Goal: Browse casually

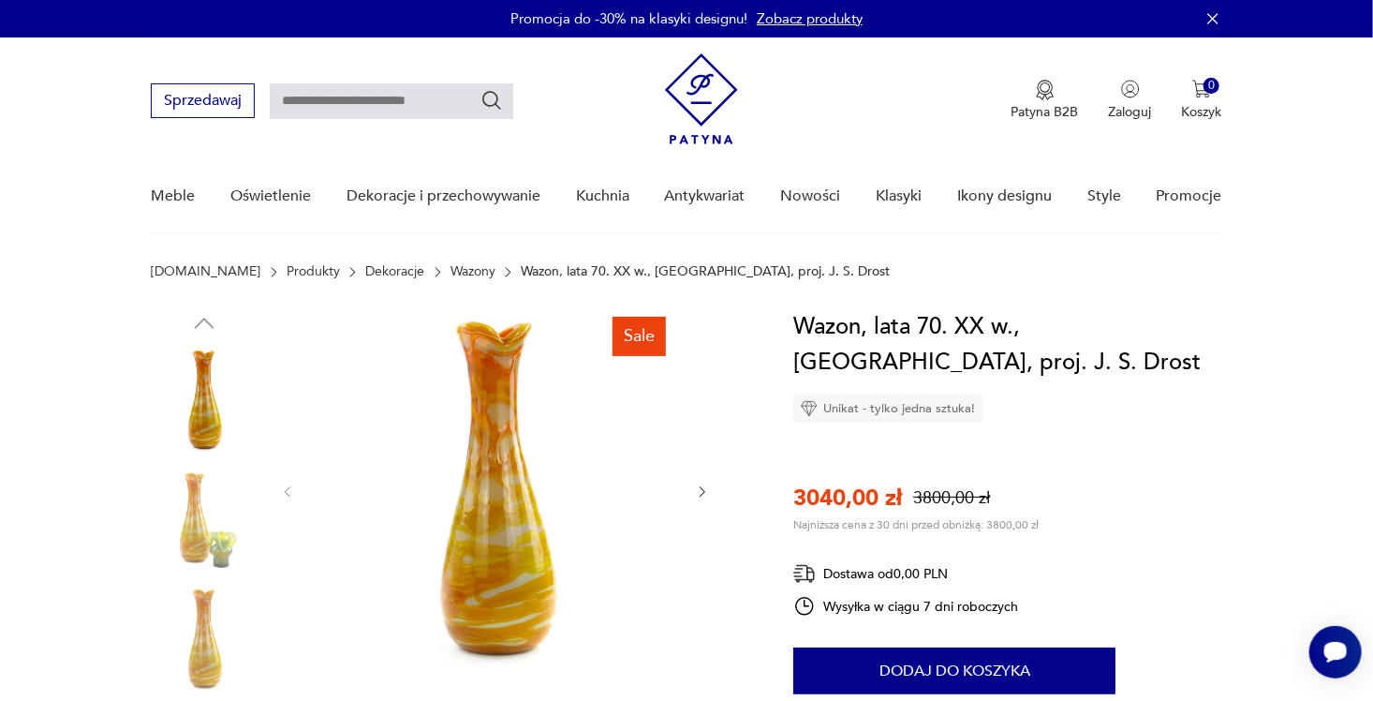
click at [505, 445] on img at bounding box center [495, 489] width 361 height 361
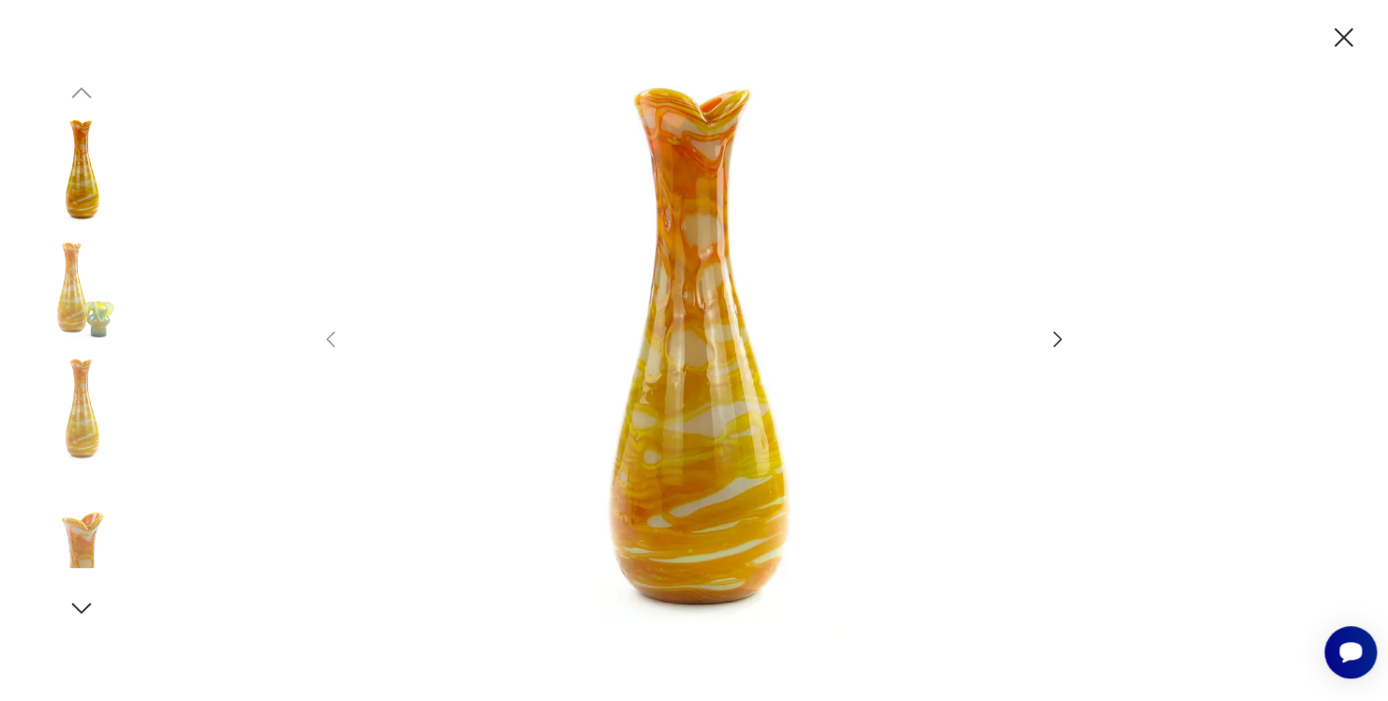
click at [1056, 350] on div at bounding box center [693, 350] width 749 height 564
click at [1057, 342] on icon "button" at bounding box center [1058, 339] width 8 height 15
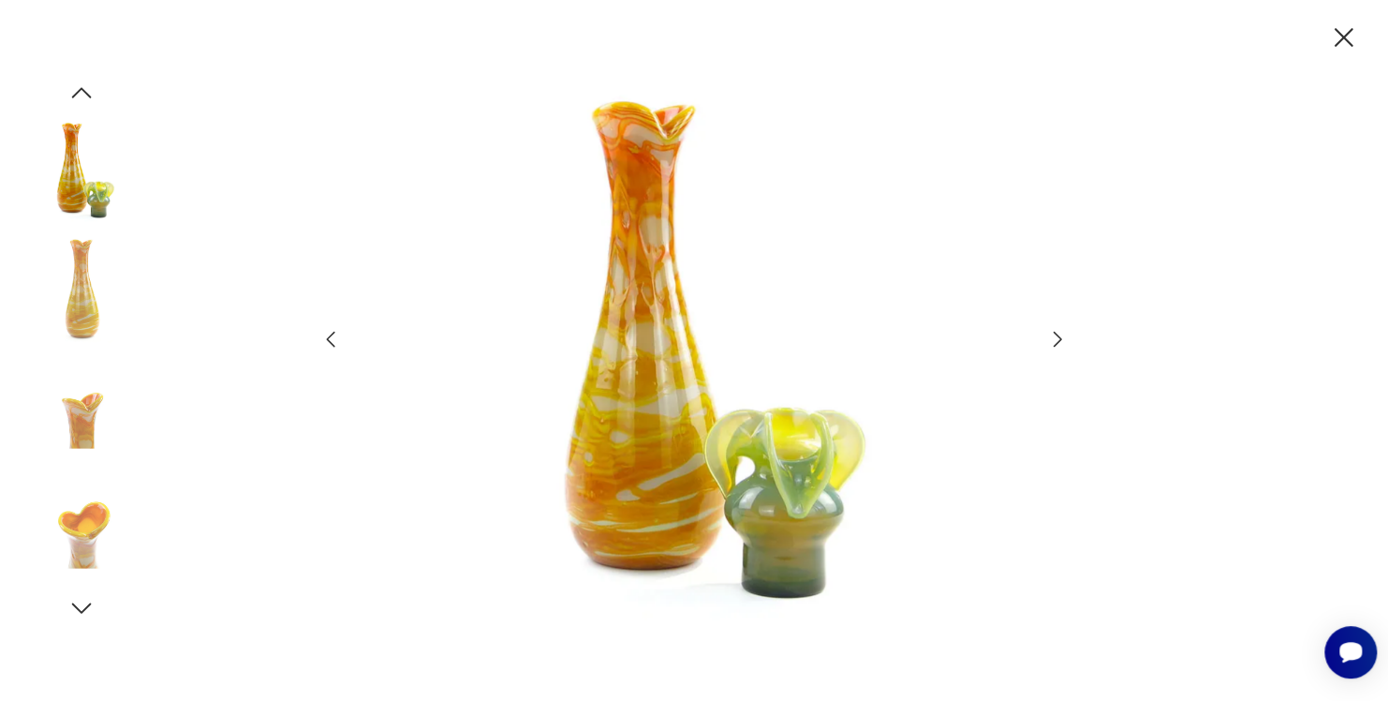
click at [1054, 344] on icon "button" at bounding box center [1057, 339] width 22 height 22
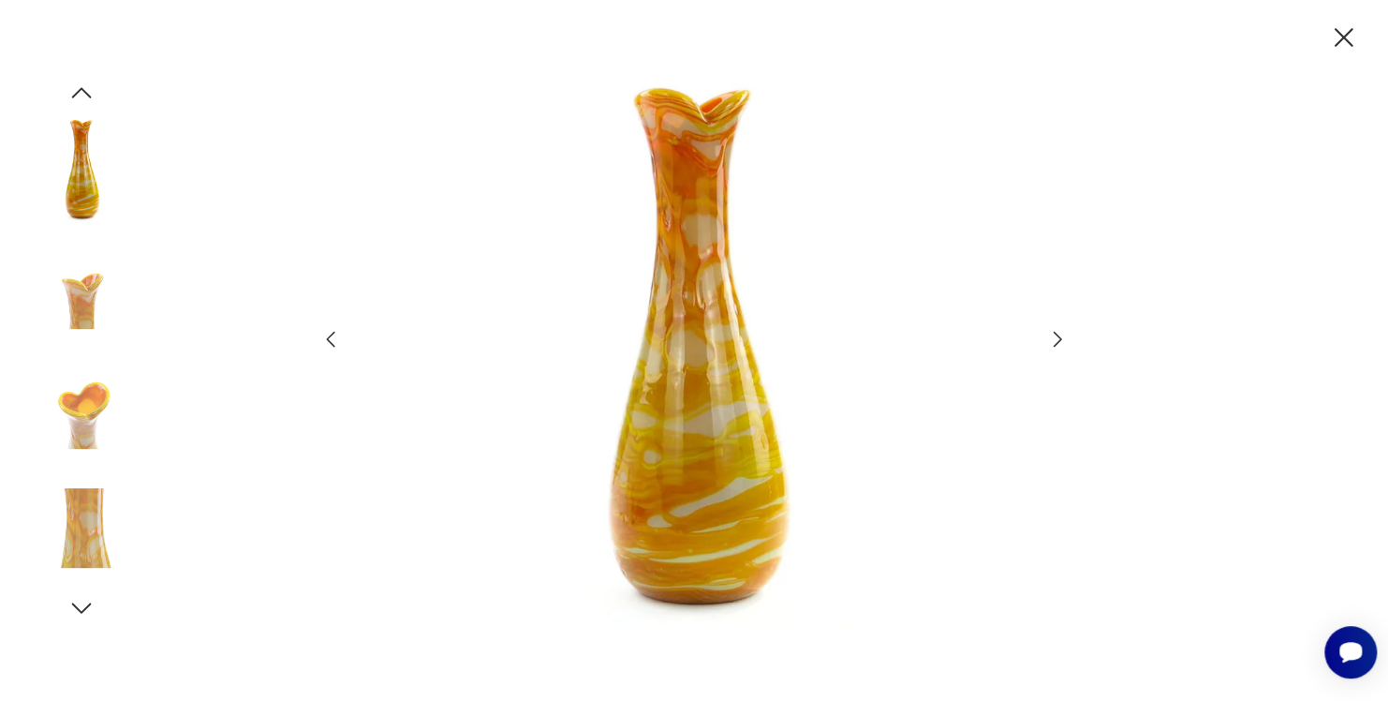
click at [1054, 344] on icon "button" at bounding box center [1057, 339] width 22 height 22
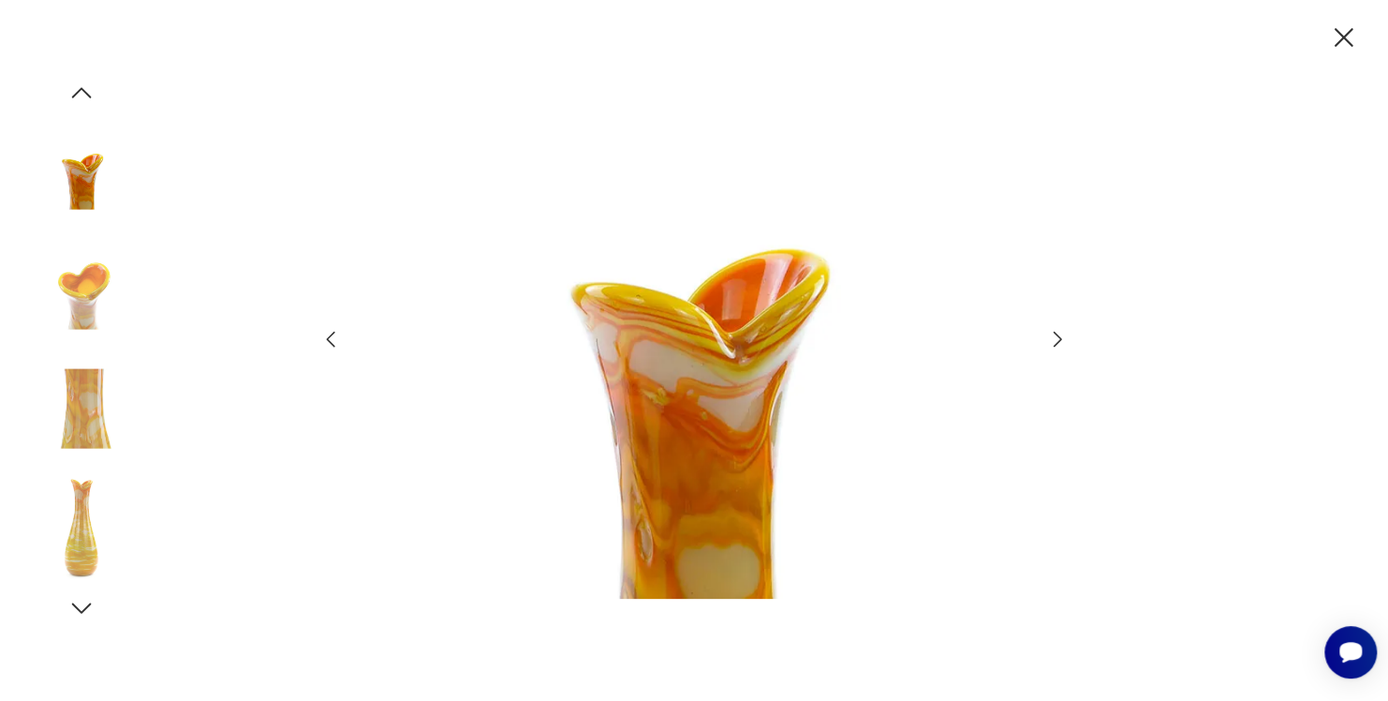
click at [1054, 344] on icon "button" at bounding box center [1057, 339] width 22 height 22
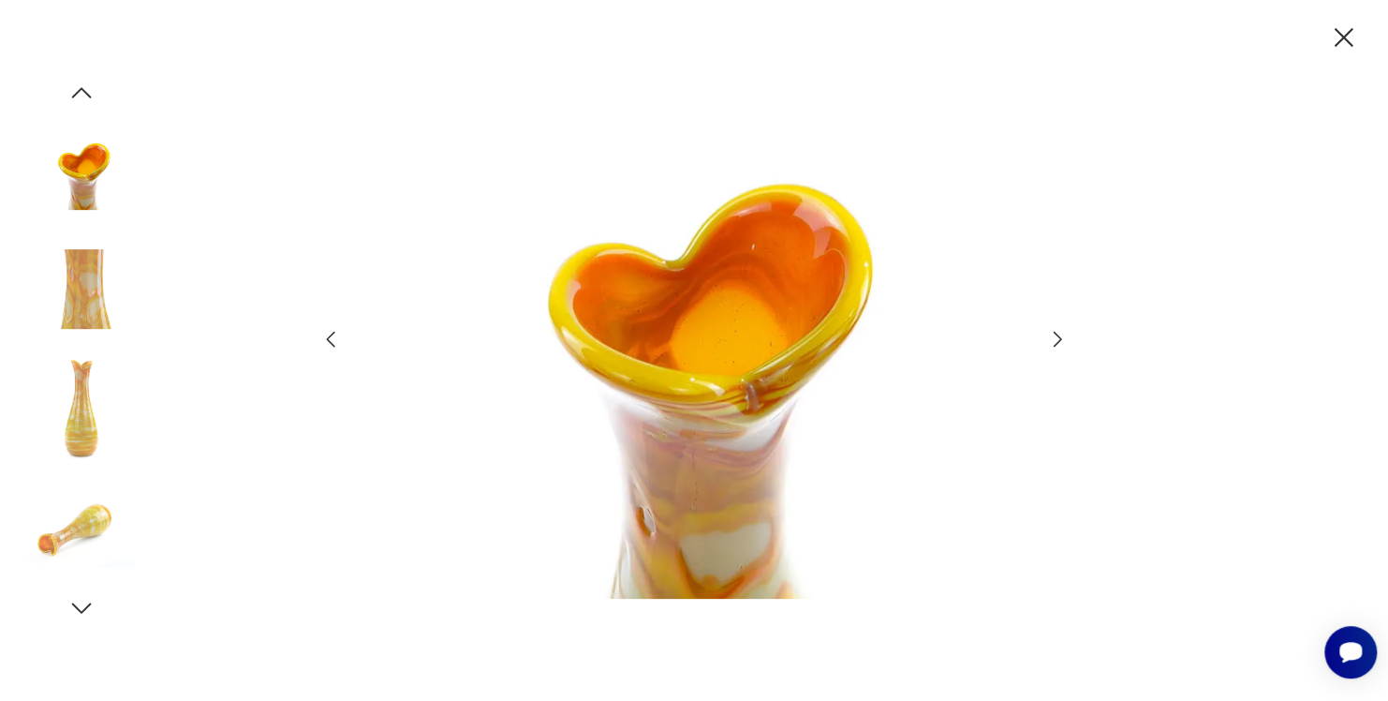
click at [1054, 344] on icon "button" at bounding box center [1057, 339] width 22 height 22
